Goal: Transaction & Acquisition: Subscribe to service/newsletter

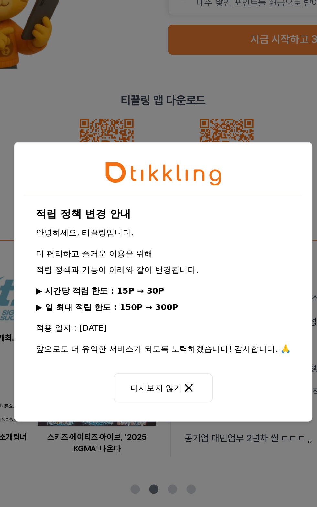
click at [165, 311] on button "다시보지 않기" at bounding box center [158, 312] width 55 height 16
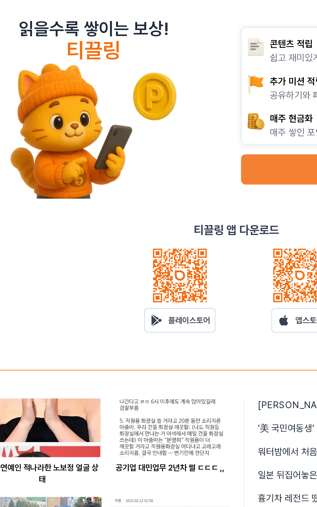
click at [132, 207] on link "플레이스토어" at bounding box center [126, 203] width 39 height 14
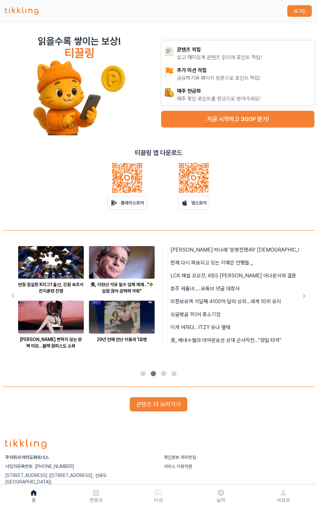
click at [251, 121] on button "지금 시작하고 300P 받기!" at bounding box center [237, 119] width 153 height 17
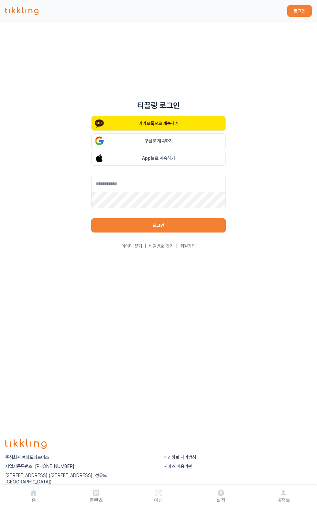
click at [189, 131] on button "카카오톡으로 계속하기" at bounding box center [158, 123] width 134 height 15
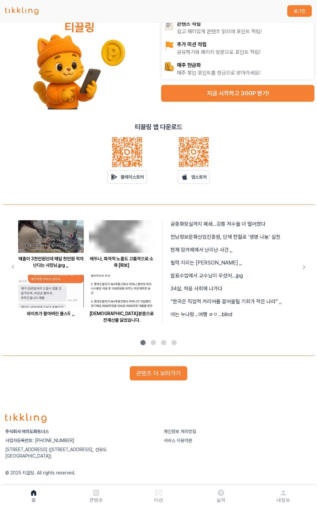
scroll to position [118, 0]
